Goal: Find specific page/section: Find specific page/section

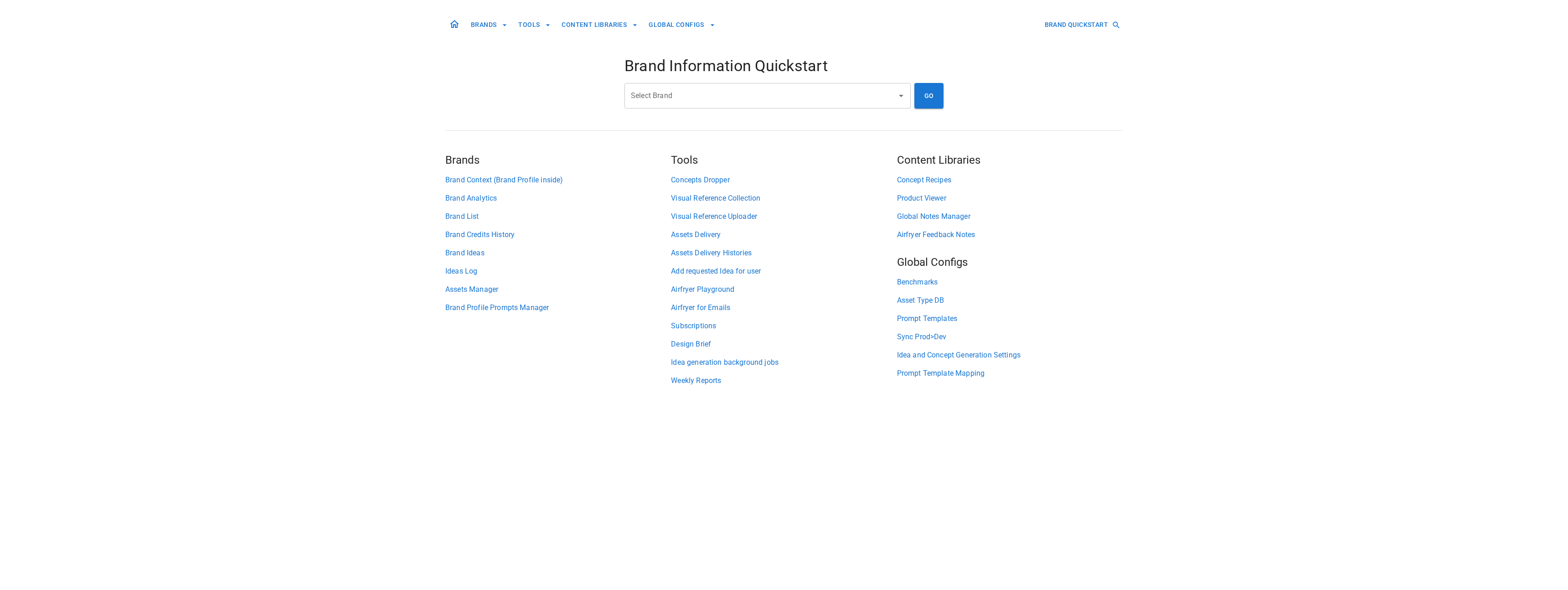
drag, startPoint x: 0, startPoint y: 0, endPoint x: 663, endPoint y: 89, distance: 668.9
click at [663, 89] on div "Select Brand Select Brand" at bounding box center [767, 95] width 286 height 25
click at [664, 116] on li "Heckin' Unicorn" at bounding box center [767, 120] width 286 height 17
type input "**********"
click at [941, 102] on button "GO" at bounding box center [929, 95] width 29 height 25
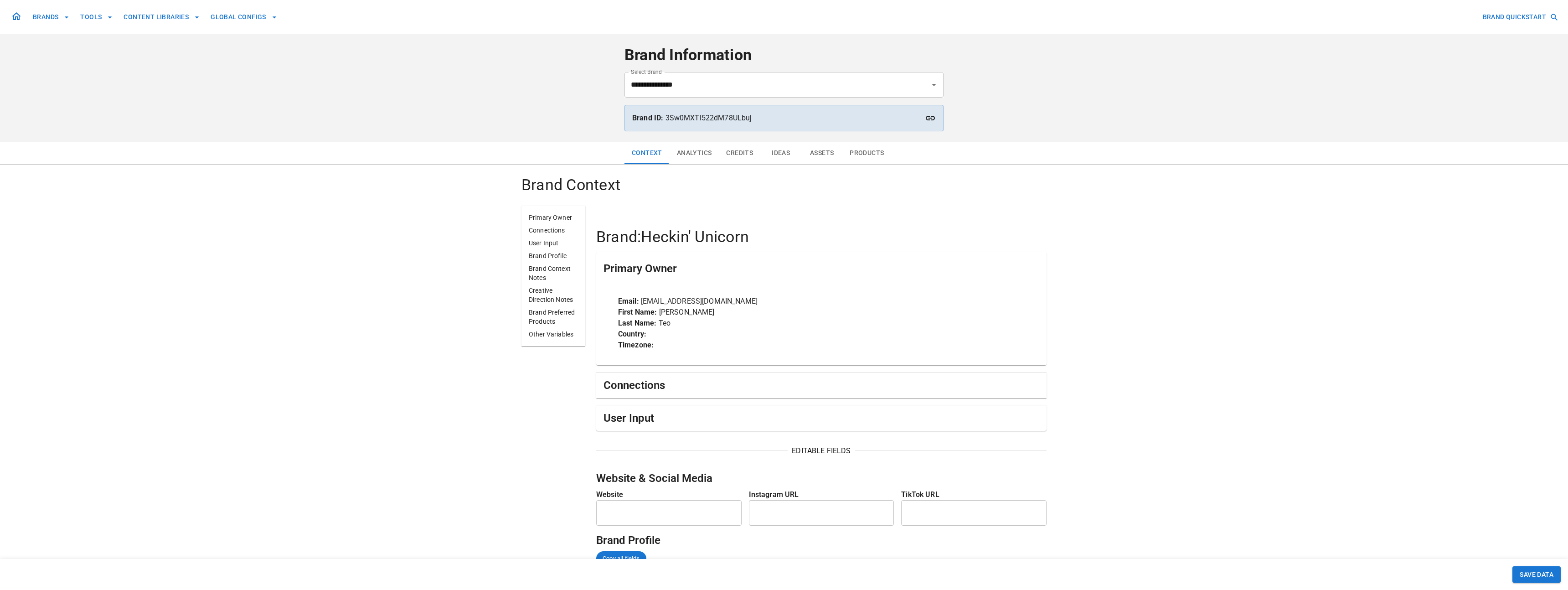
click at [693, 121] on p "Brand ID: 3Sw0MXTl522dM78ULbuj" at bounding box center [783, 118] width 303 height 11
copy p "3Sw0MXTl522dM78ULbuj"
